Goal: Information Seeking & Learning: Learn about a topic

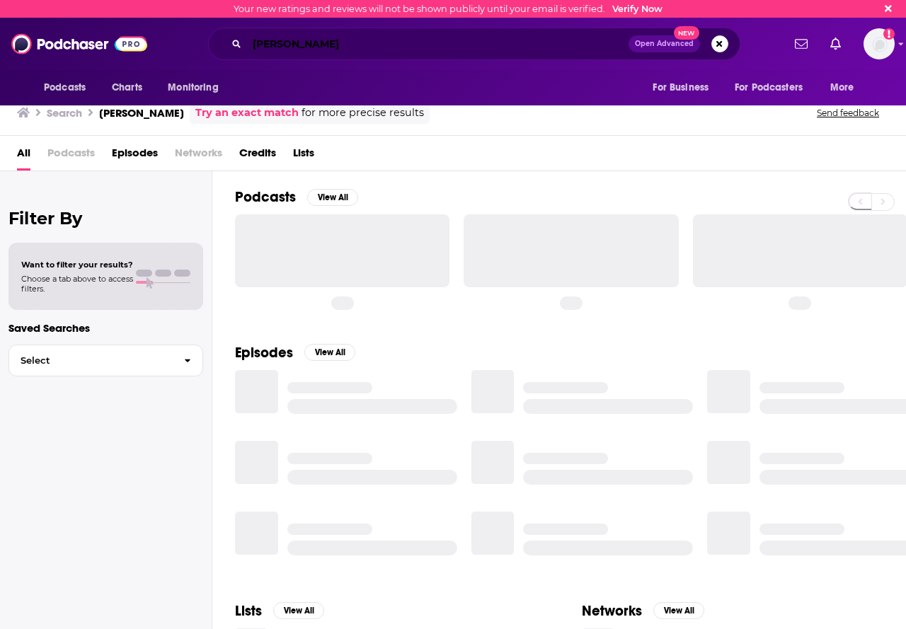
click at [344, 44] on input "dario amodi" at bounding box center [438, 44] width 382 height 23
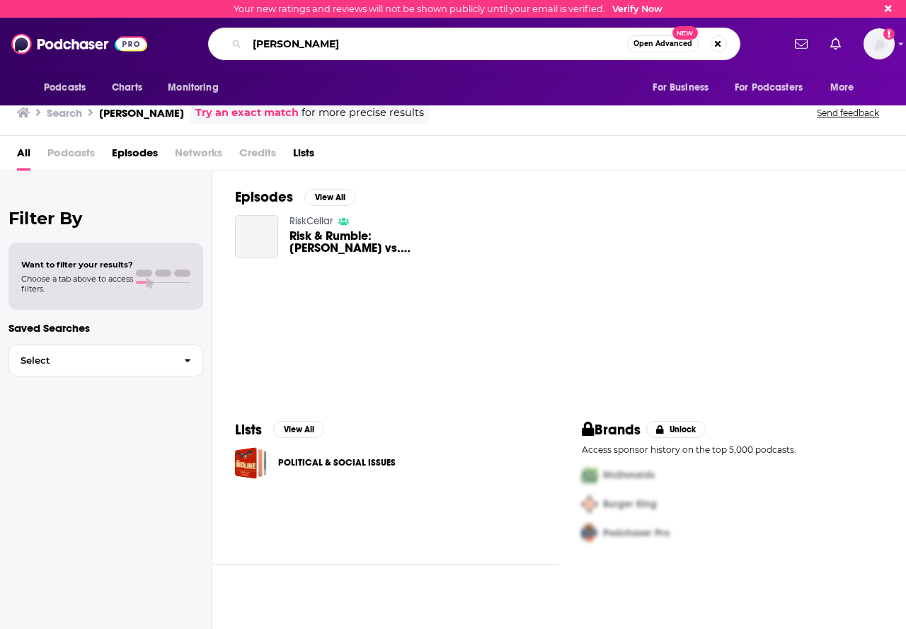
type input "[PERSON_NAME]"
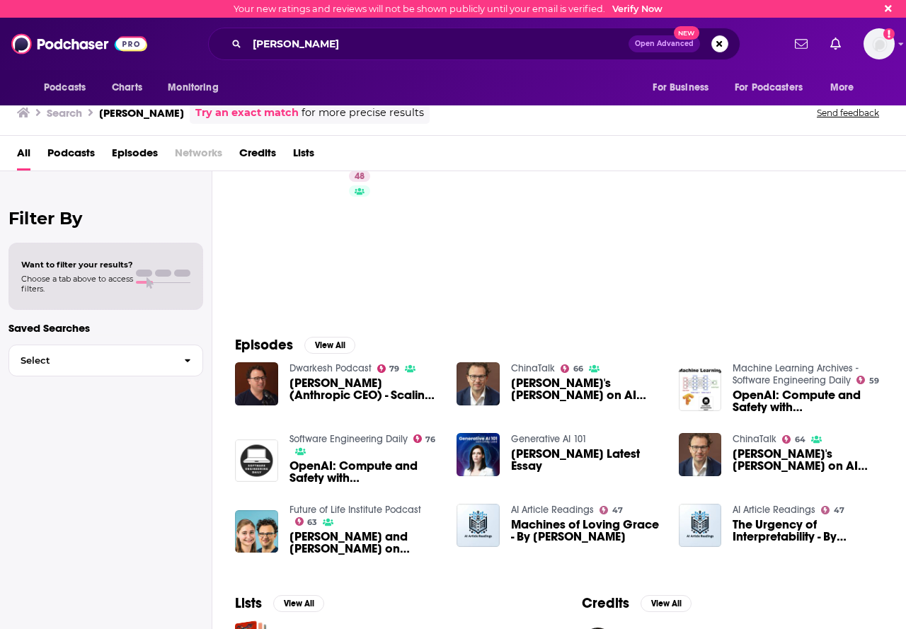
scroll to position [71, 0]
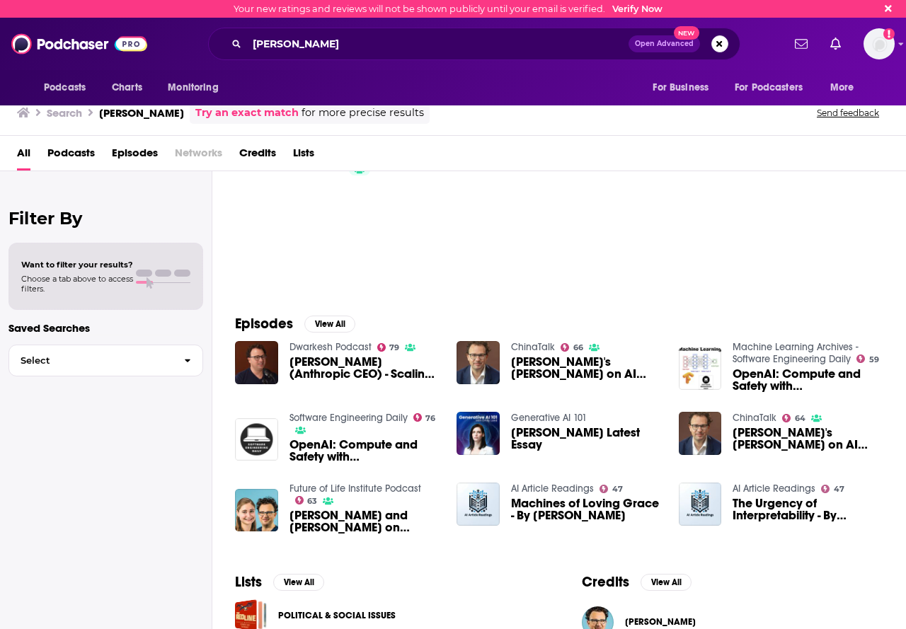
click at [361, 365] on span "Dario Amodei (Anthropic CEO) - Scaling, Alignment, & AI Progress" at bounding box center [365, 368] width 151 height 24
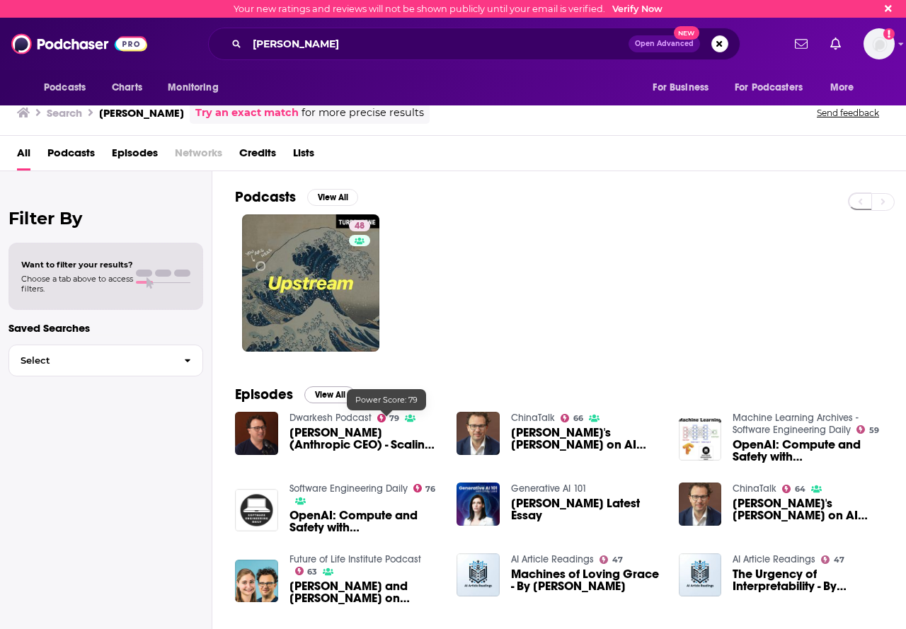
drag, startPoint x: 375, startPoint y: 416, endPoint x: 348, endPoint y: 395, distance: 33.8
click at [334, 393] on button "View All" at bounding box center [329, 395] width 51 height 17
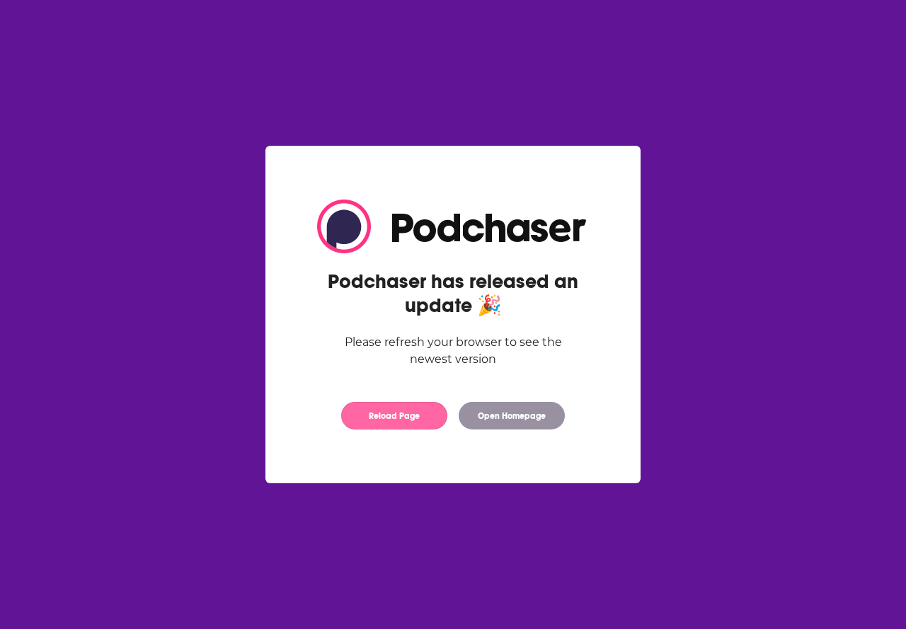
click at [411, 414] on button "Reload Page" at bounding box center [394, 416] width 106 height 28
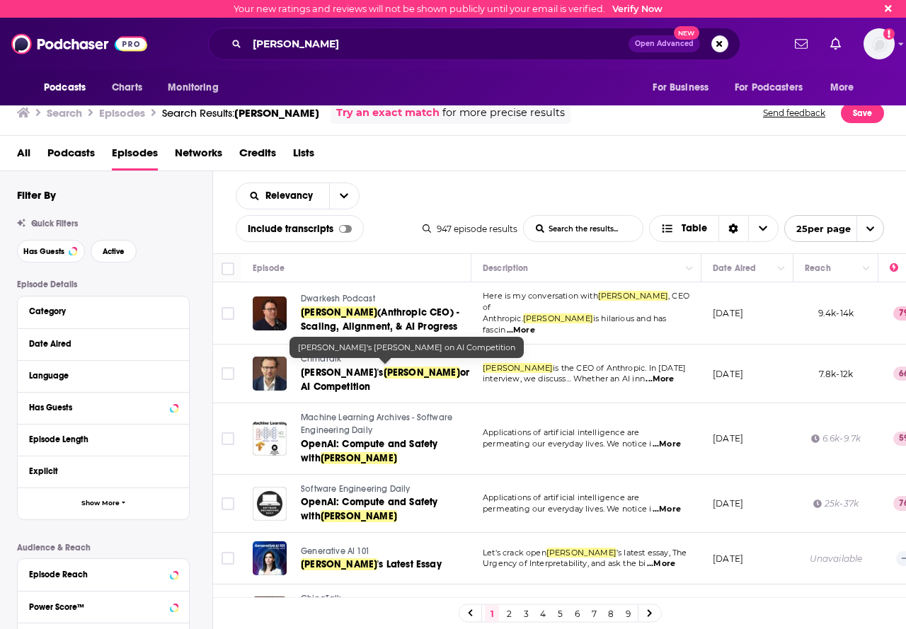
click at [384, 372] on span "[PERSON_NAME]" at bounding box center [422, 373] width 76 height 12
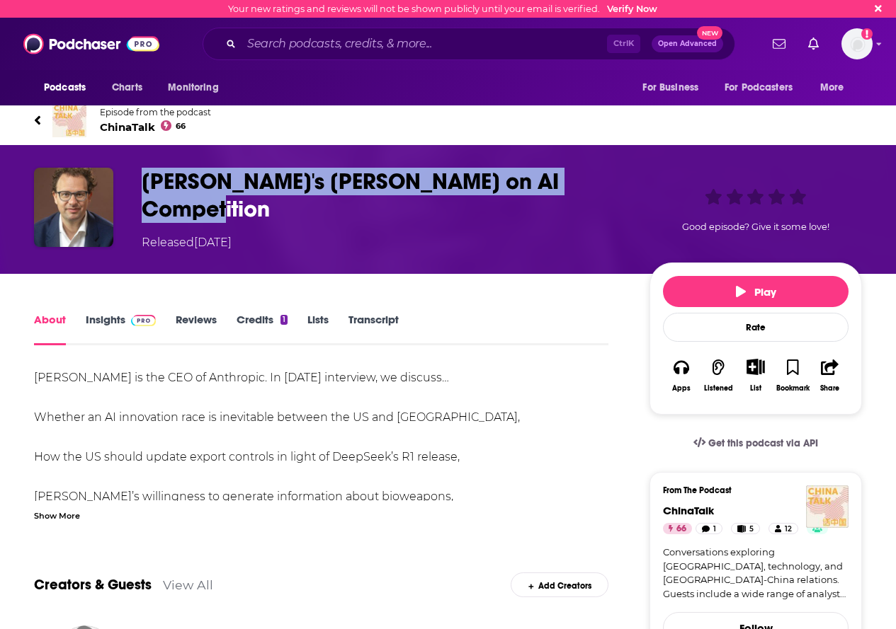
drag, startPoint x: 138, startPoint y: 174, endPoint x: 566, endPoint y: 171, distance: 428.4
click at [610, 182] on div "[PERSON_NAME]'s [PERSON_NAME] on AI Competition Released [DATE] Good episode? G…" at bounding box center [448, 210] width 828 height 84
copy h1 "[PERSON_NAME]'s [PERSON_NAME] on AI Competition"
click at [147, 125] on span "ChinaTalk 66" at bounding box center [155, 126] width 111 height 13
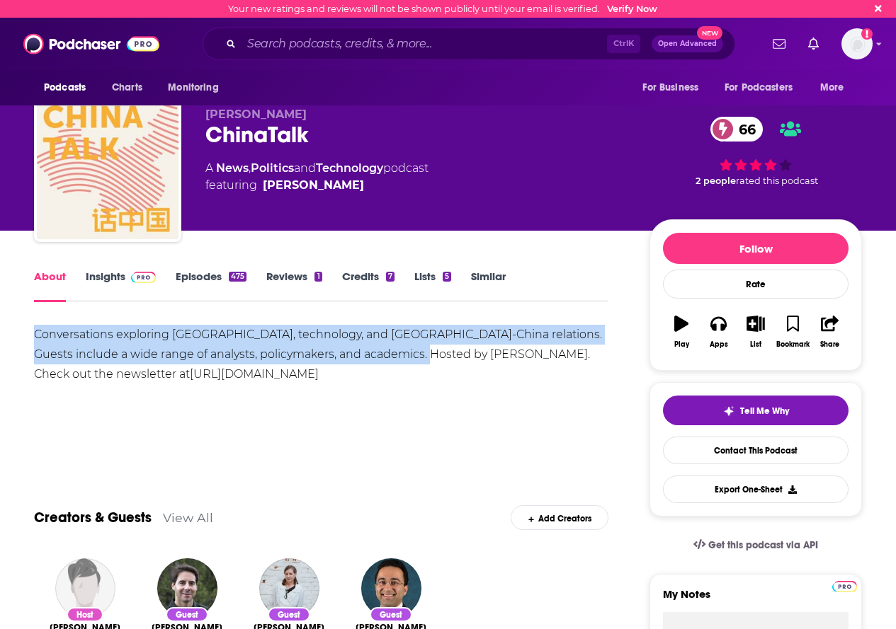
drag, startPoint x: 30, startPoint y: 314, endPoint x: 433, endPoint y: 348, distance: 403.6
copy div "Conversations exploring [GEOGRAPHIC_DATA], technology, and [GEOGRAPHIC_DATA]-Ch…"
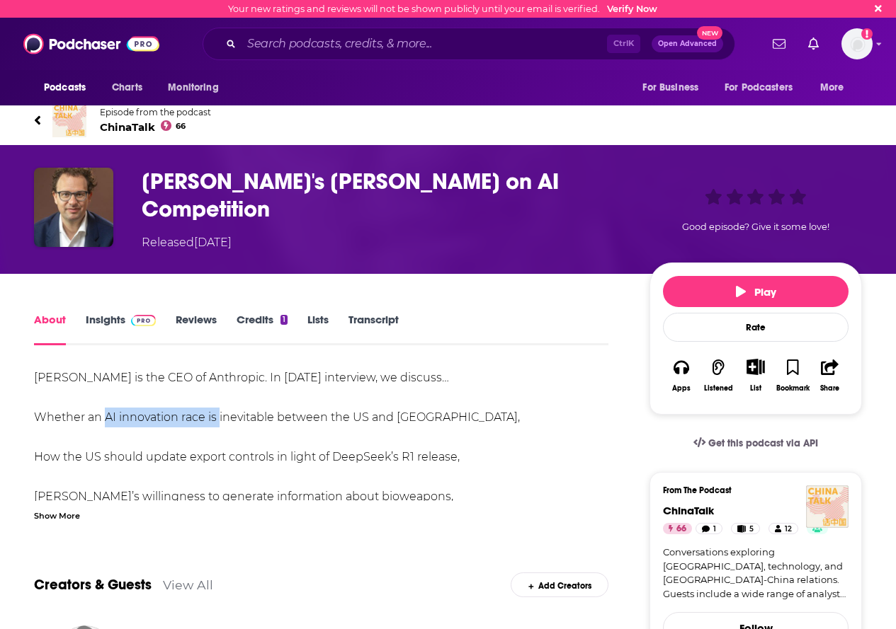
drag, startPoint x: 102, startPoint y: 410, endPoint x: 216, endPoint y: 417, distance: 114.2
click at [216, 417] on div "[PERSON_NAME] is the CEO of Anthropic. In [DATE] interview, we discuss… Whether…" at bounding box center [321, 566] width 574 height 397
drag, startPoint x: 207, startPoint y: 440, endPoint x: 188, endPoint y: 437, distance: 18.7
click at [206, 440] on div "[PERSON_NAME] is the CEO of Anthropic. In [DATE] interview, we discuss… Whether…" at bounding box center [321, 566] width 574 height 397
drag, startPoint x: 103, startPoint y: 411, endPoint x: 448, endPoint y: 415, distance: 345.6
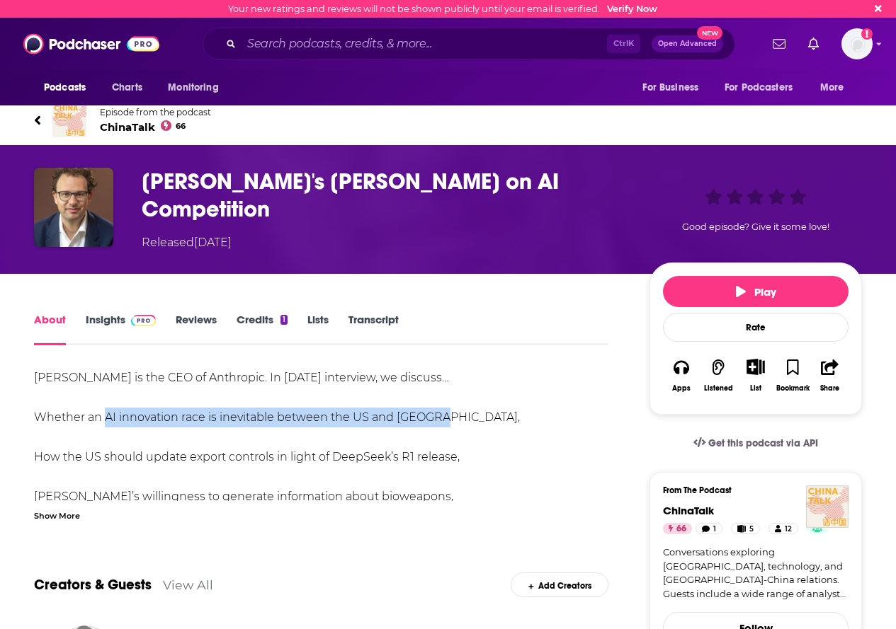
click at [448, 415] on div "[PERSON_NAME] is the CEO of Anthropic. In [DATE] interview, we discuss… Whether…" at bounding box center [321, 566] width 574 height 397
copy div "AI innovation race is inevitable between the US and [GEOGRAPHIC_DATA],"
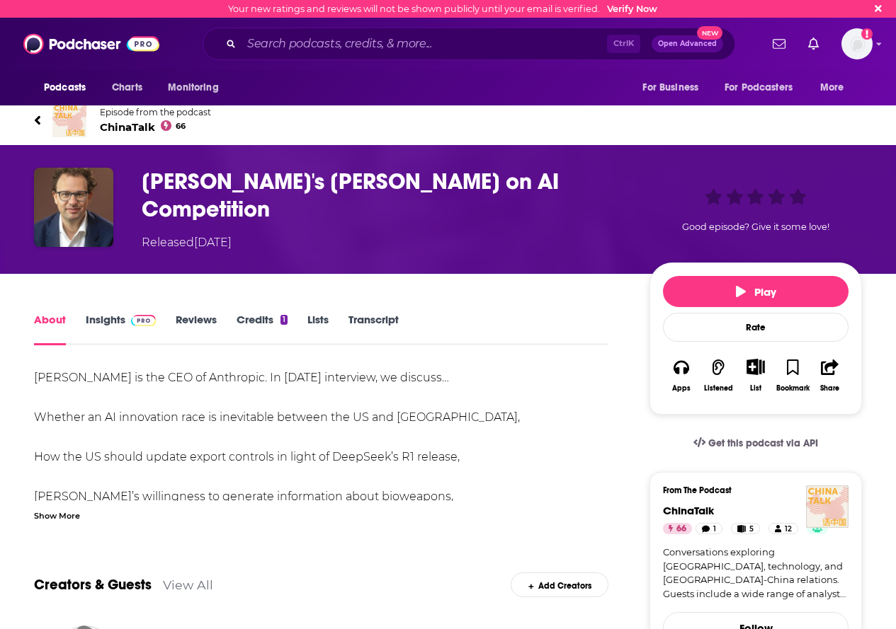
click at [66, 515] on div "Show More" at bounding box center [57, 514] width 46 height 13
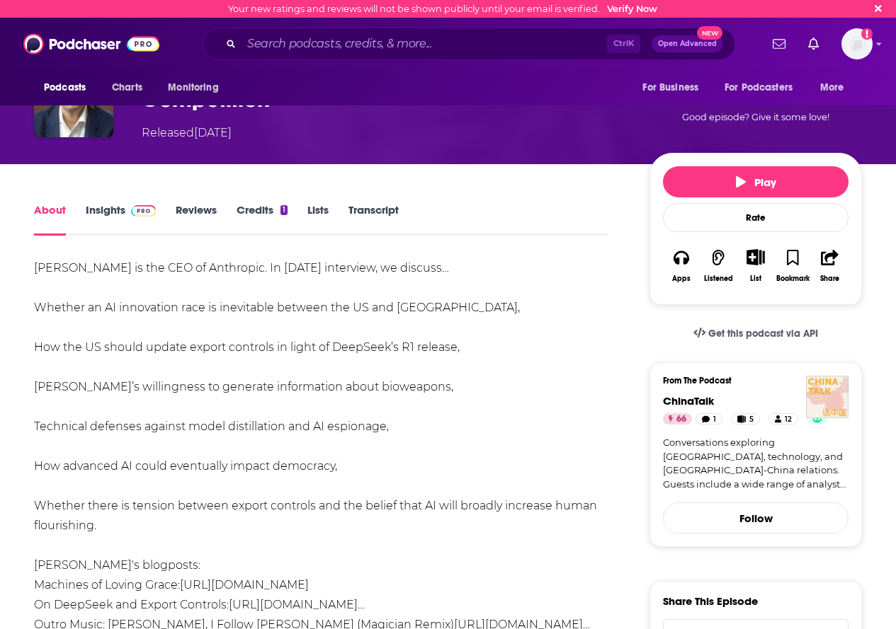
scroll to position [142, 0]
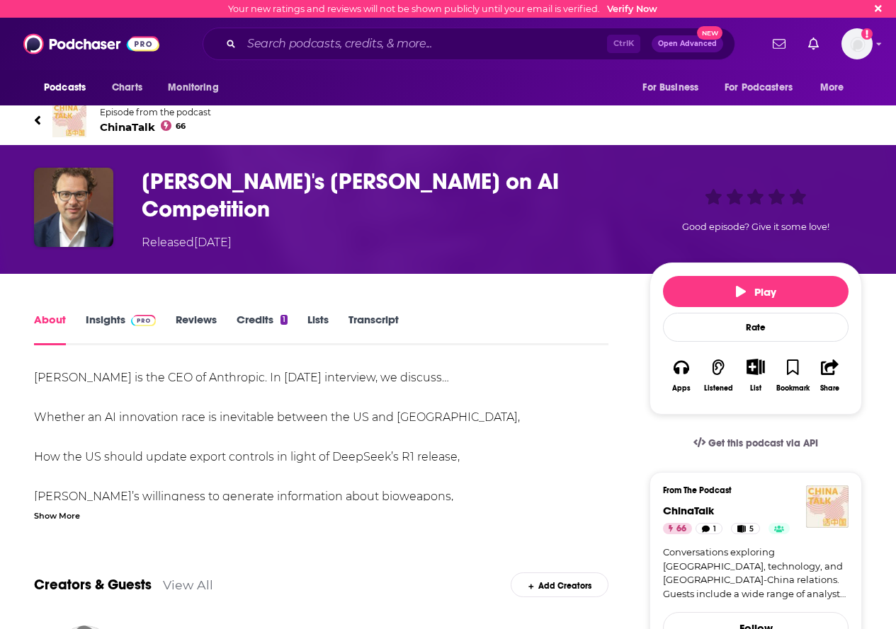
click at [149, 124] on span "ChinaTalk 66" at bounding box center [155, 126] width 111 height 13
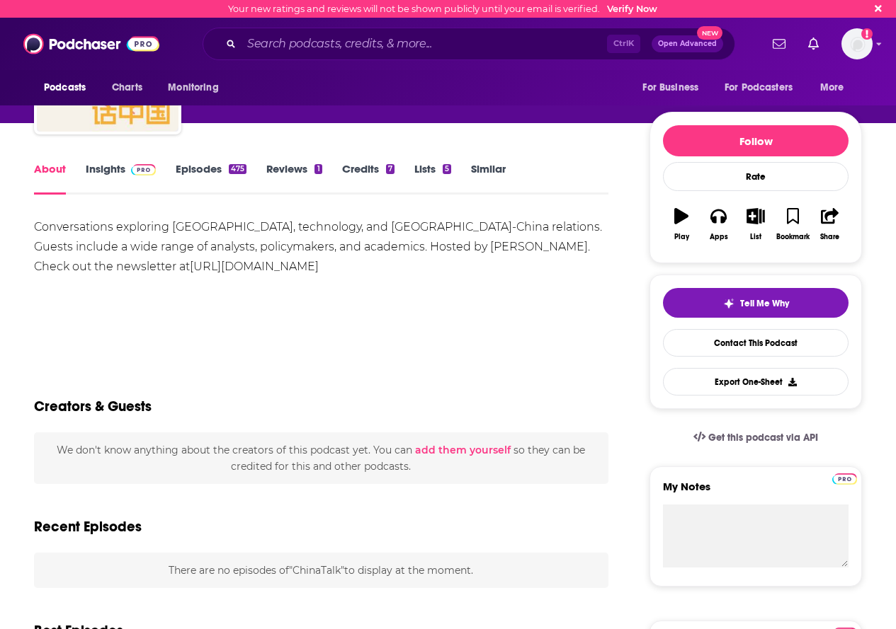
scroll to position [142, 0]
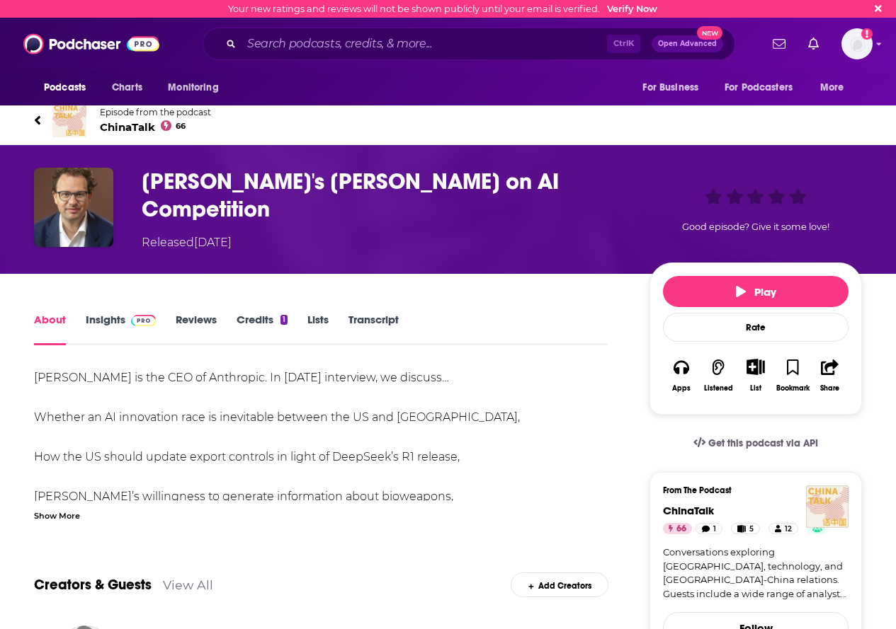
click at [125, 314] on span at bounding box center [140, 319] width 30 height 13
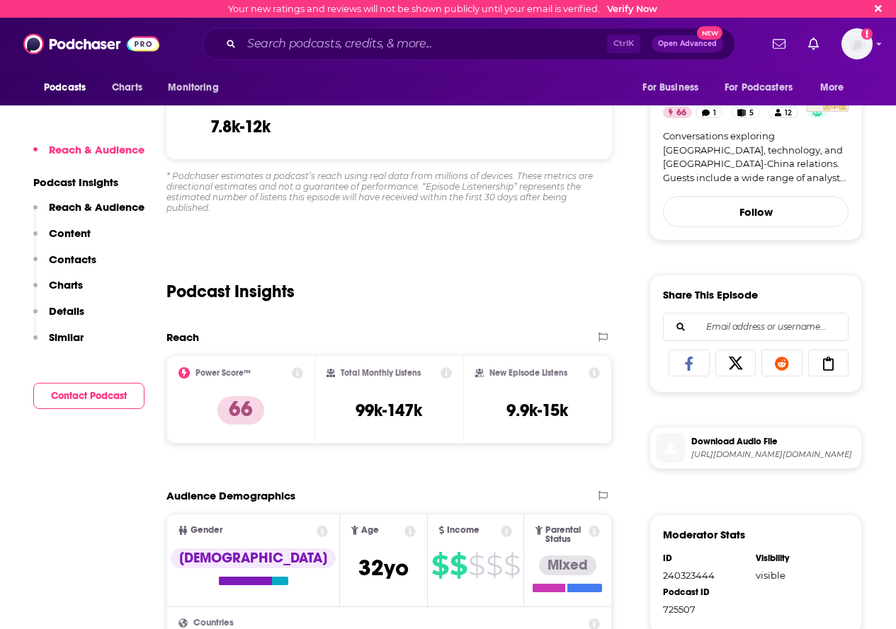
scroll to position [425, 0]
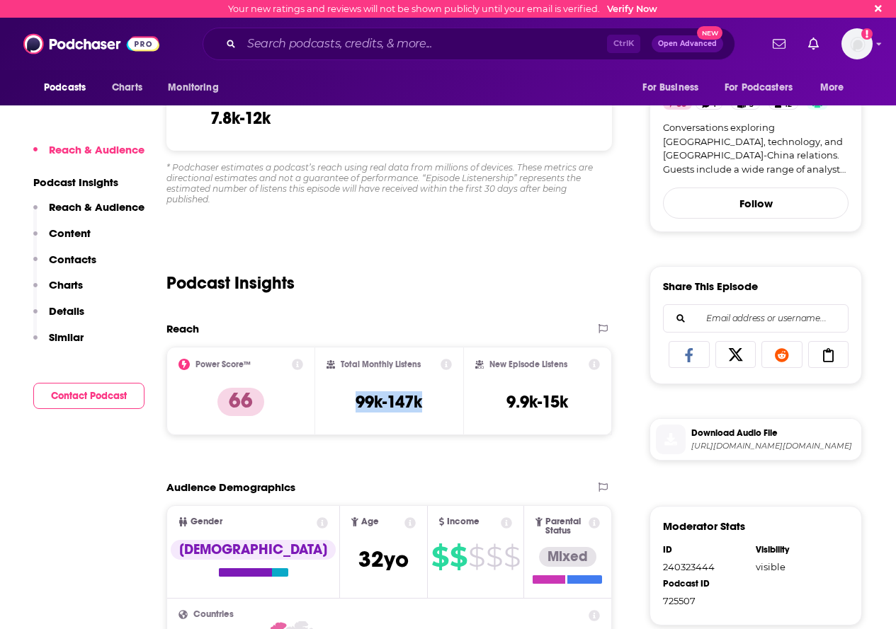
drag, startPoint x: 422, startPoint y: 400, endPoint x: 351, endPoint y: 400, distance: 70.8
click at [350, 400] on div "Total Monthly Listens 99k-147k" at bounding box center [389, 391] width 126 height 65
copy h3 "99k-147k"
